Goal: Task Accomplishment & Management: Use online tool/utility

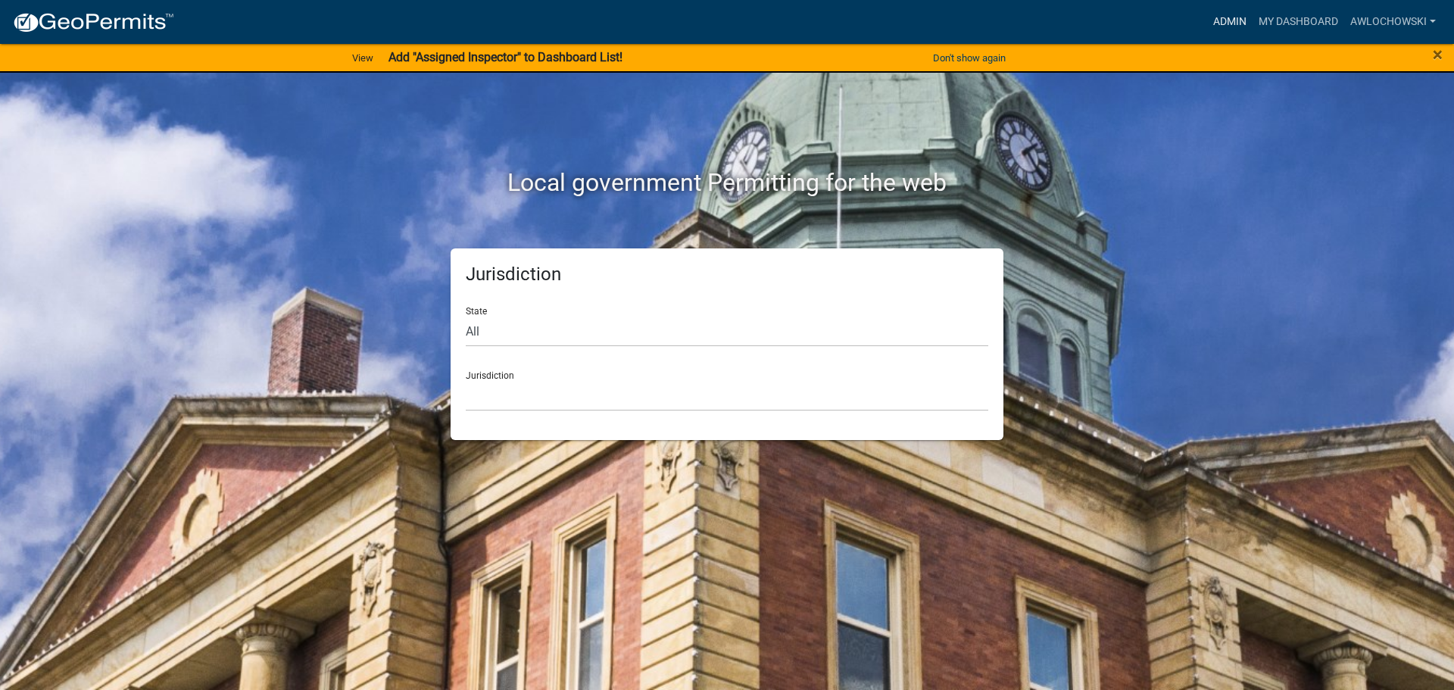
click at [1239, 20] on link "Admin" at bounding box center [1229, 22] width 45 height 29
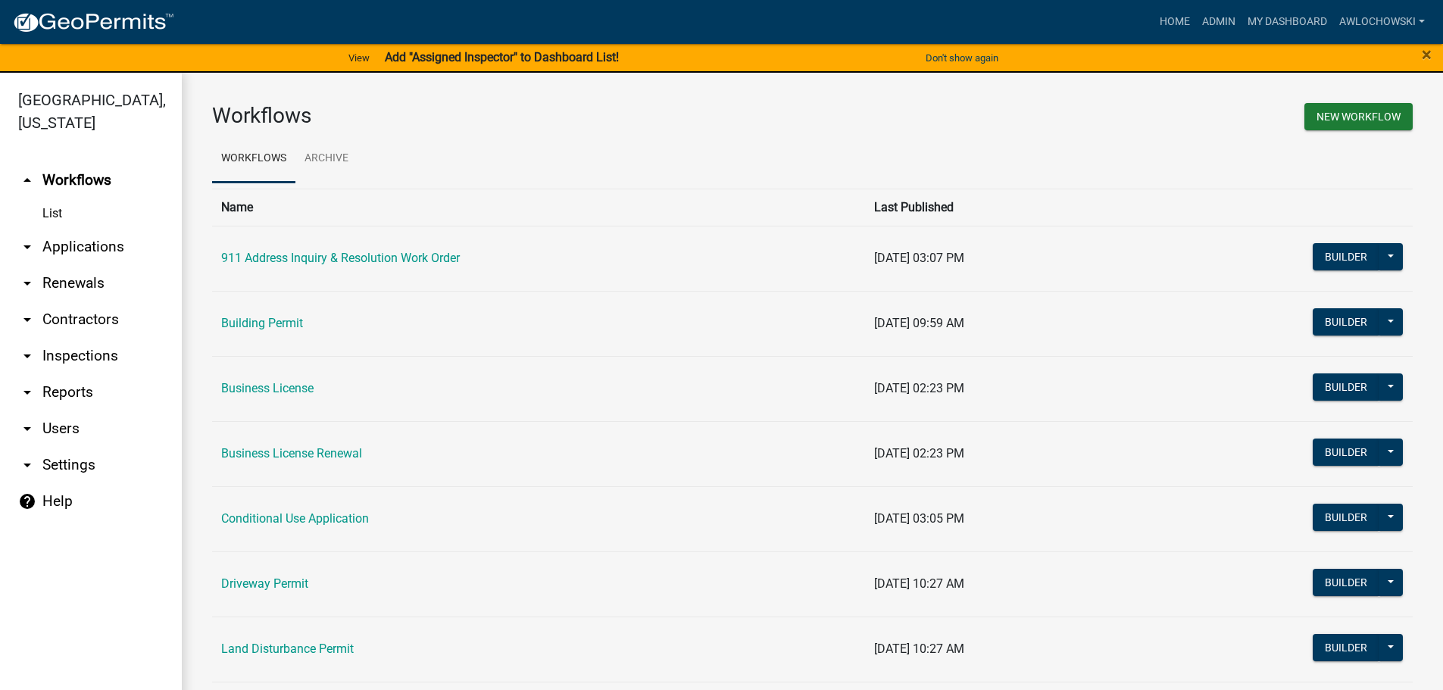
click at [98, 247] on link "arrow_drop_down Applications" at bounding box center [91, 247] width 182 height 36
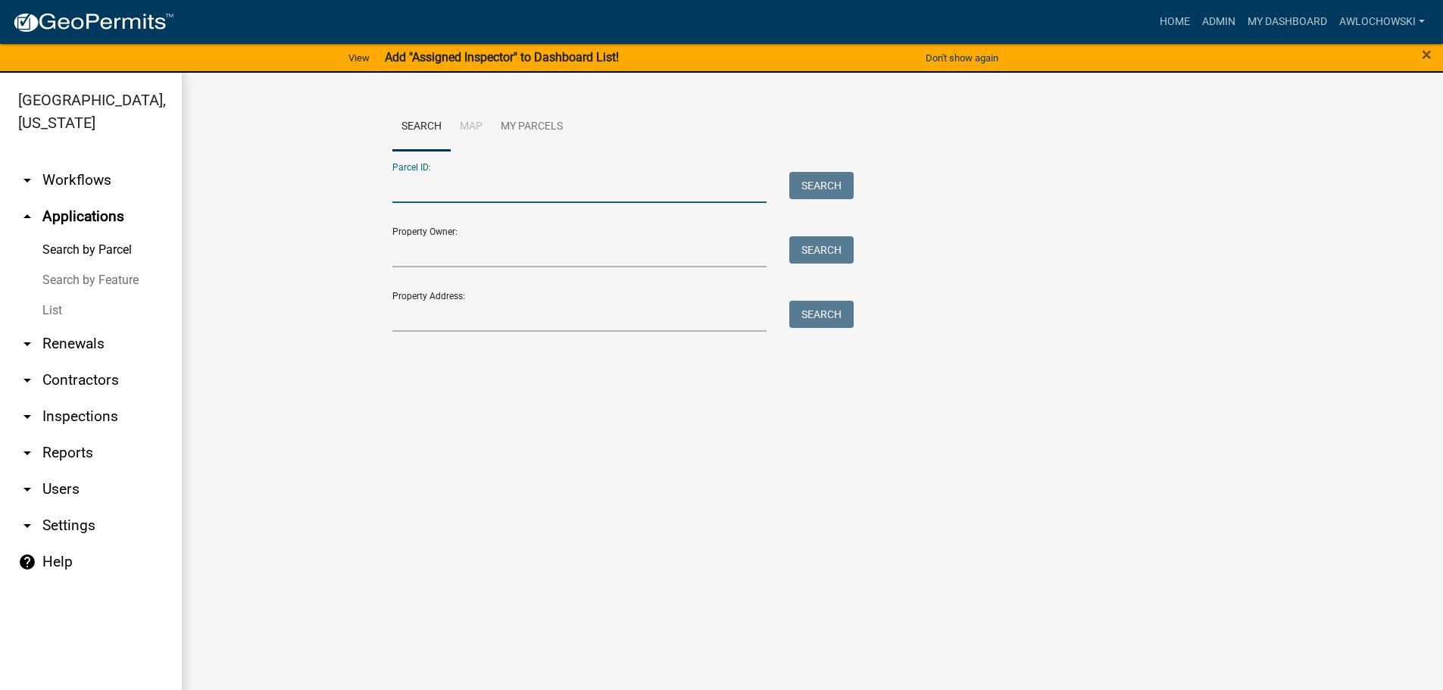
click at [407, 191] on input "Parcel ID:" at bounding box center [579, 187] width 375 height 31
type input "3021 060"
click at [824, 189] on button "Search" at bounding box center [821, 185] width 64 height 27
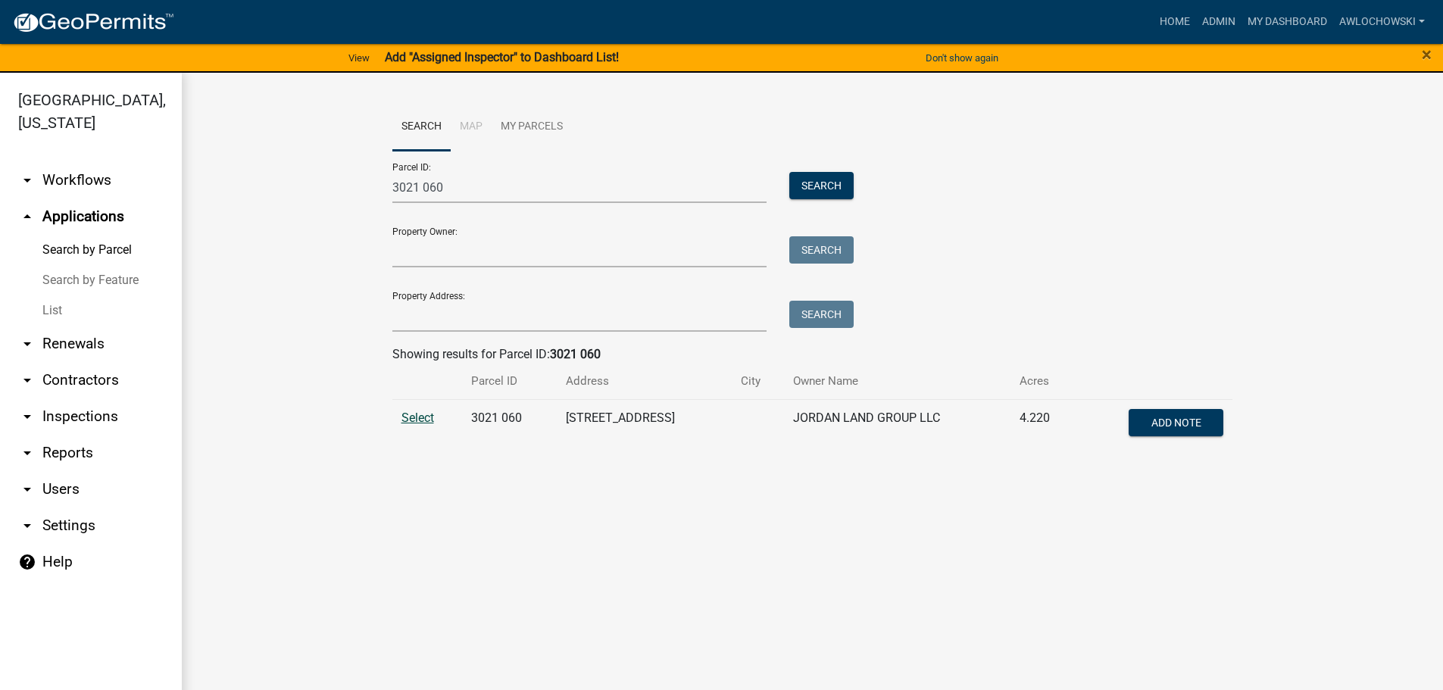
click at [418, 417] on span "Select" at bounding box center [417, 418] width 33 height 14
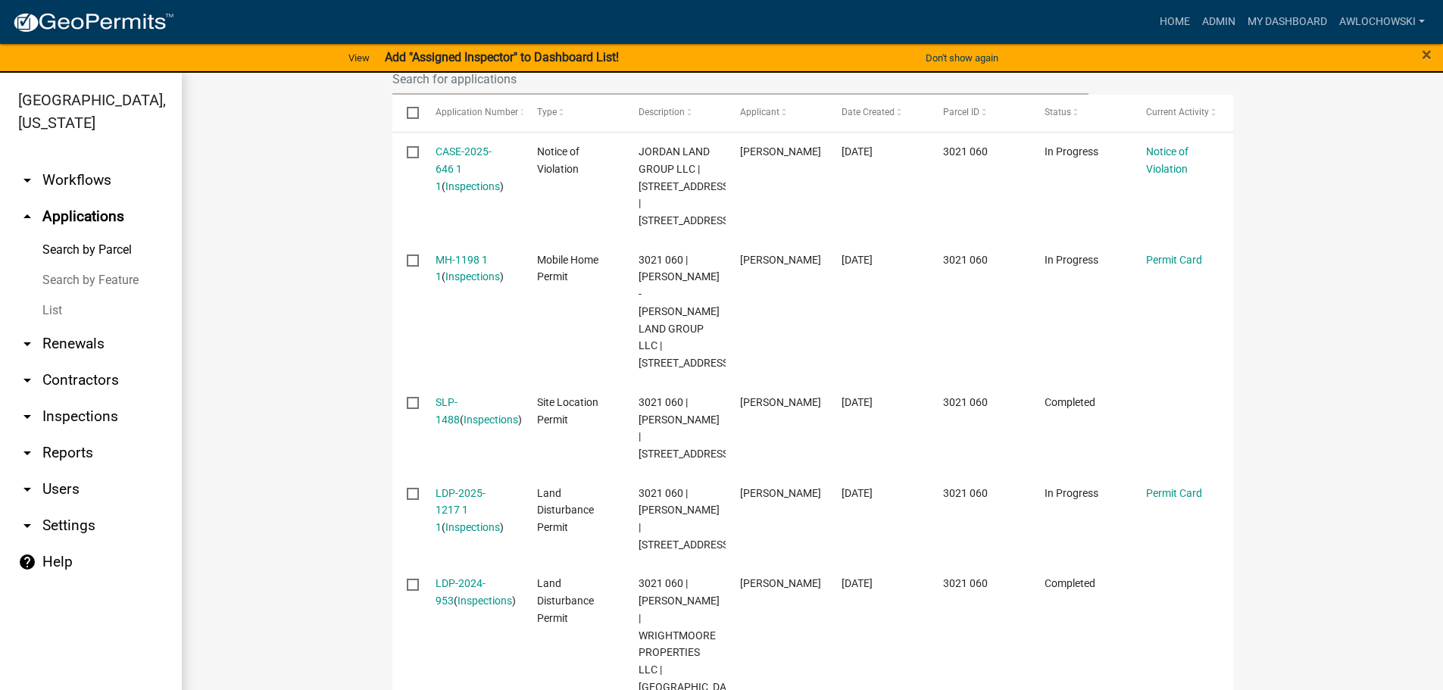
scroll to position [530, 0]
